Goal: Task Accomplishment & Management: Manage account settings

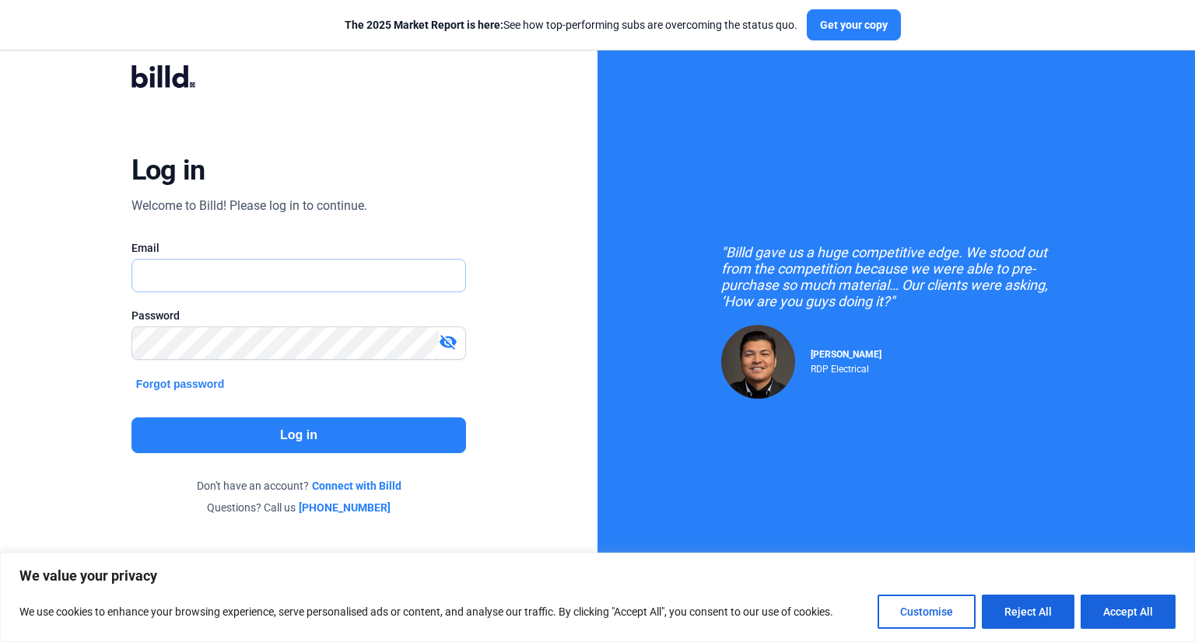
click at [418, 275] on input "text" at bounding box center [299, 276] width 334 height 32
type input "[EMAIL_ADDRESS][DOMAIN_NAME]"
click at [348, 427] on button "Log in" at bounding box center [298, 436] width 335 height 36
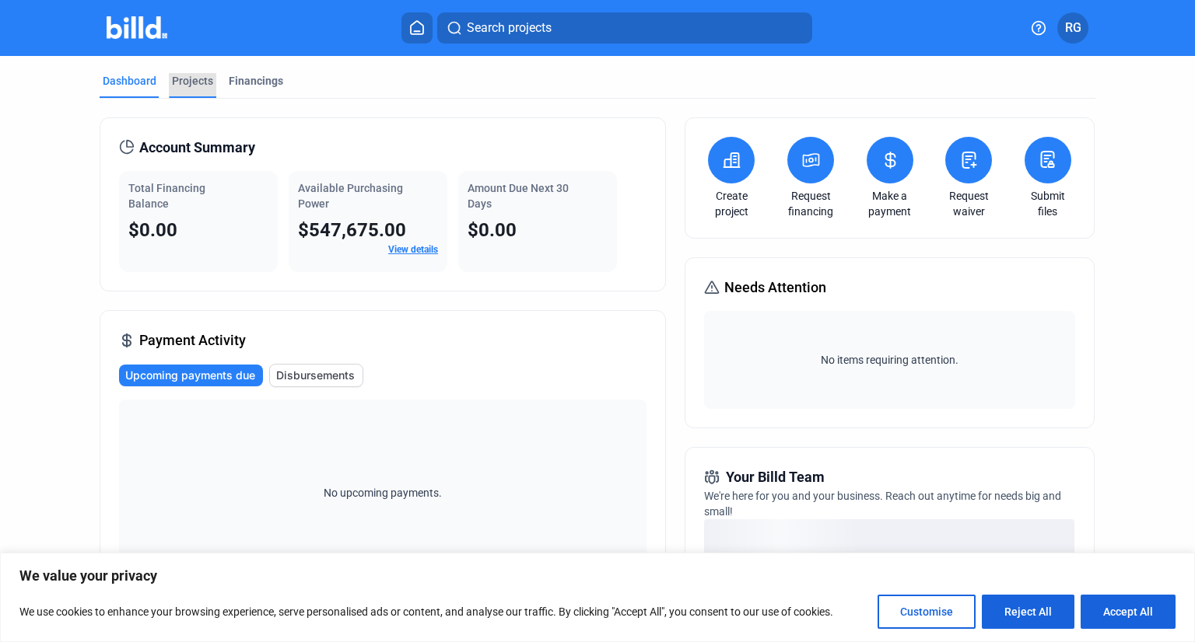
click at [190, 85] on div "Projects" at bounding box center [192, 81] width 41 height 16
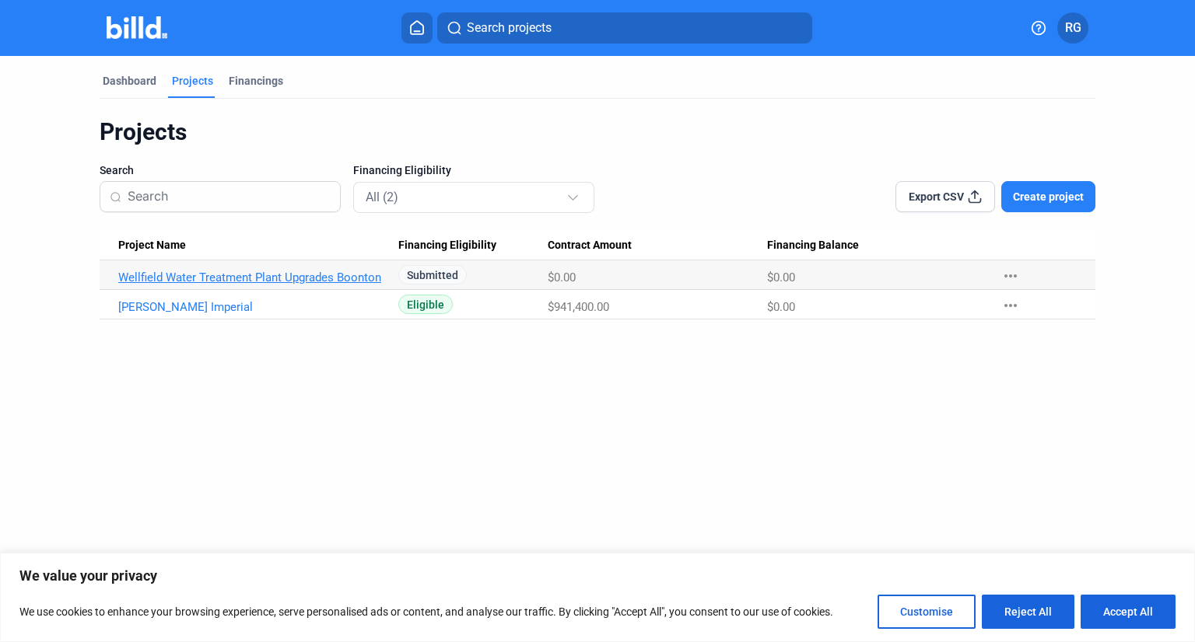
click at [257, 273] on link "Wellfield Water Treatment Plant Upgrades Boonton" at bounding box center [253, 278] width 270 height 14
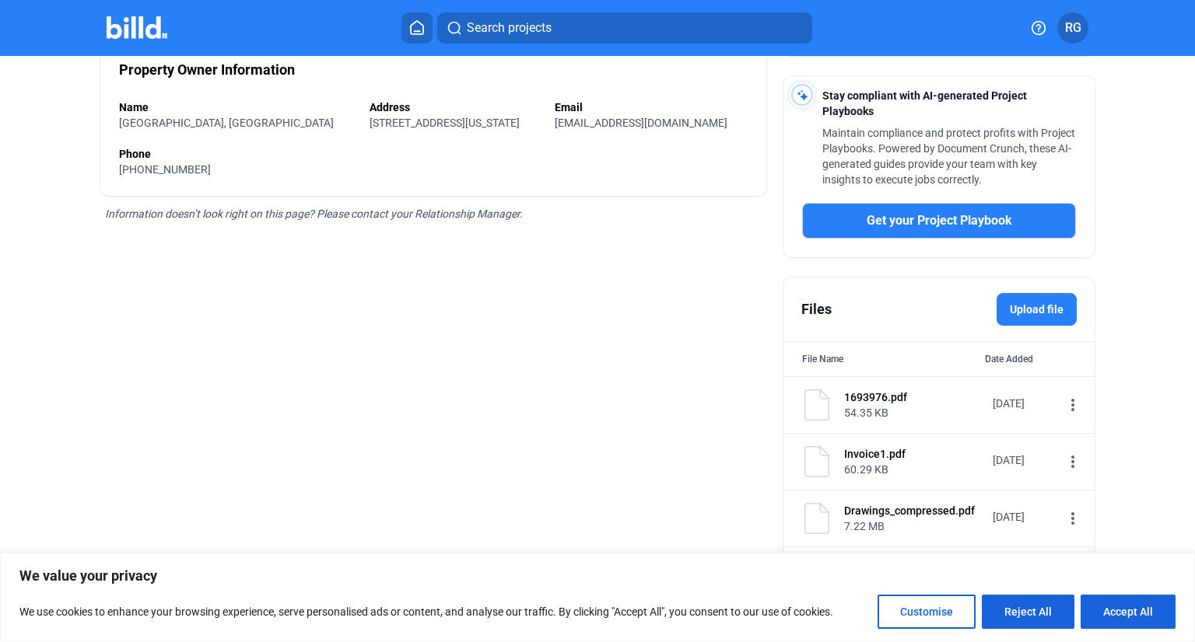
scroll to position [418, 0]
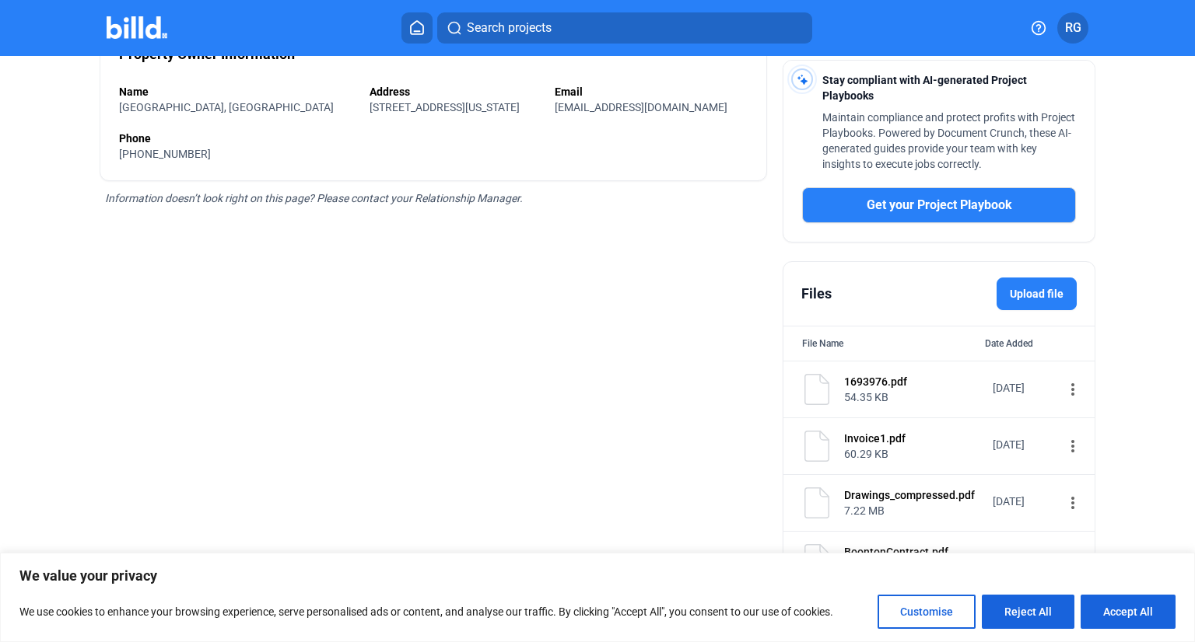
click at [1048, 299] on label "Upload file" at bounding box center [1036, 294] width 80 height 33
click at [0, 0] on input "Upload file" at bounding box center [0, 0] width 0 height 0
click at [1035, 289] on label "Upload file" at bounding box center [1036, 294] width 80 height 33
click at [0, 0] on input "Upload file" at bounding box center [0, 0] width 0 height 0
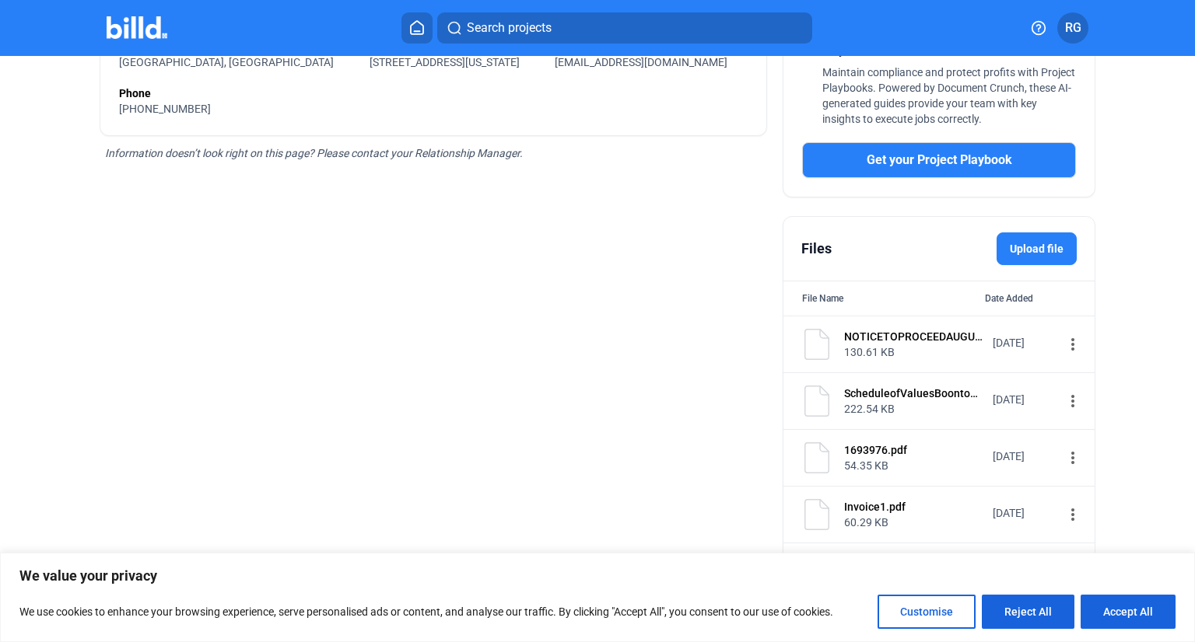
scroll to position [476, 0]
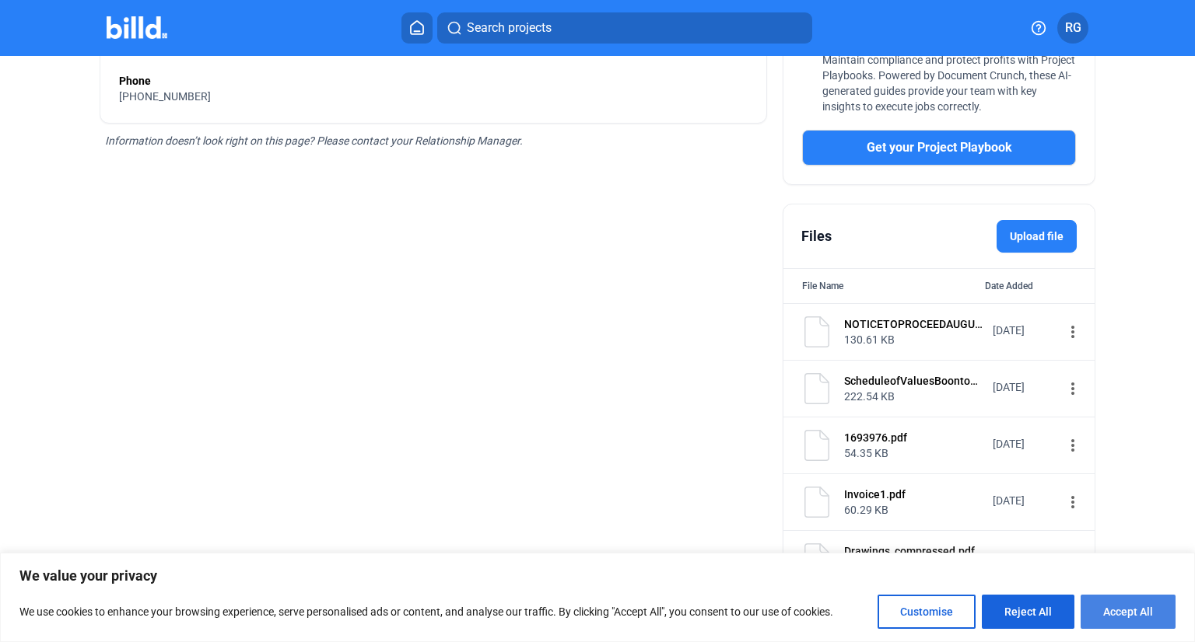
click at [1111, 611] on button "Accept All" at bounding box center [1127, 612] width 95 height 34
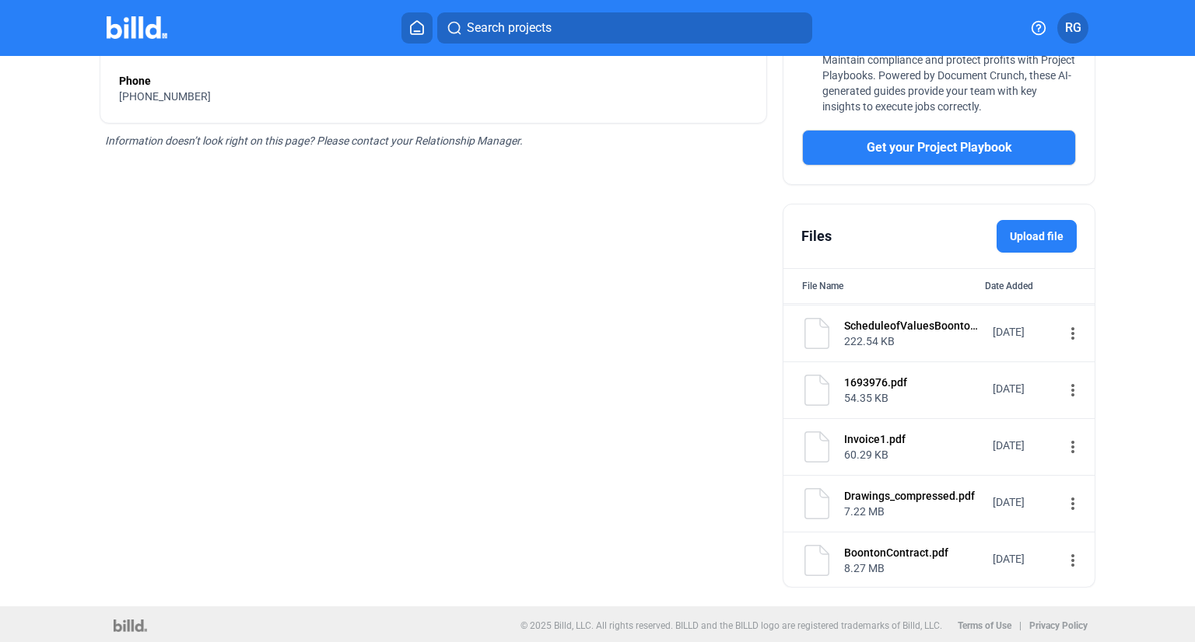
scroll to position [0, 0]
